Goal: Find contact information: Find contact information

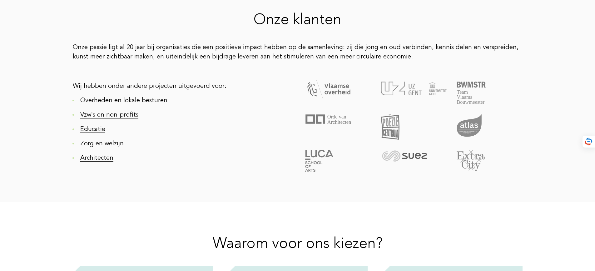
scroll to position [810, 0]
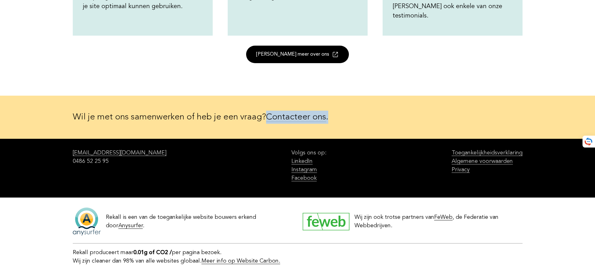
drag, startPoint x: 333, startPoint y: 109, endPoint x: 270, endPoint y: 106, distance: 62.9
click at [270, 111] on p "Wil je met ons samenwerken of heb je een vraag? Contacteer ons ." at bounding box center [298, 117] width 450 height 13
copy p "Contacteer ons ."
click at [288, 113] on link "Contacteer ons" at bounding box center [296, 117] width 60 height 9
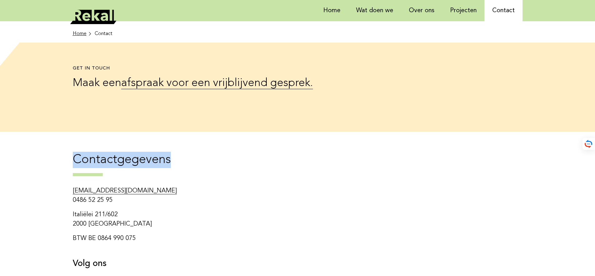
drag, startPoint x: 173, startPoint y: 162, endPoint x: 73, endPoint y: 164, distance: 100.1
click at [73, 164] on h2 "Contactgegevens" at bounding box center [298, 164] width 450 height 24
copy h2 "Contactgegevens"
